Goal: Information Seeking & Learning: Learn about a topic

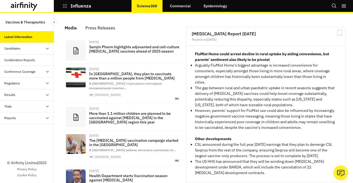
scroll to position [0, 0]
click at [333, 6] on icon "Search" at bounding box center [334, 6] width 5 height 5
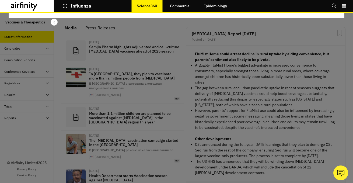
scroll to position [0, 0]
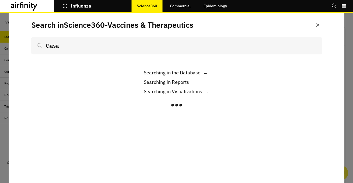
scroll to position [351, 162]
type input "Gasa"
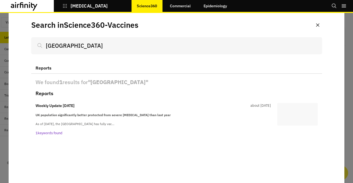
scroll to position [377, 162]
click at [50, 133] on p "1 keywords found" at bounding box center [153, 132] width 235 height 5
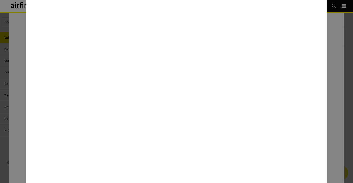
click at [16, 122] on div at bounding box center [176, 91] width 353 height 183
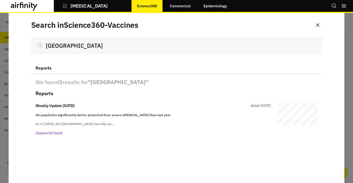
click at [67, 7] on icon "button" at bounding box center [65, 6] width 4 height 4
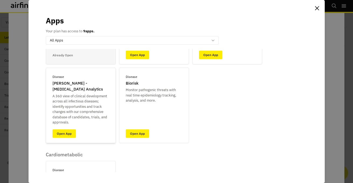
scroll to position [79, 0]
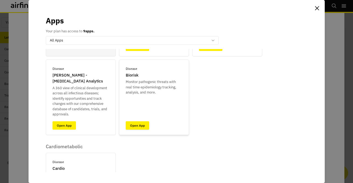
click at [135, 124] on link "Open App" at bounding box center [137, 125] width 23 height 8
